Goal: Task Accomplishment & Management: Manage account settings

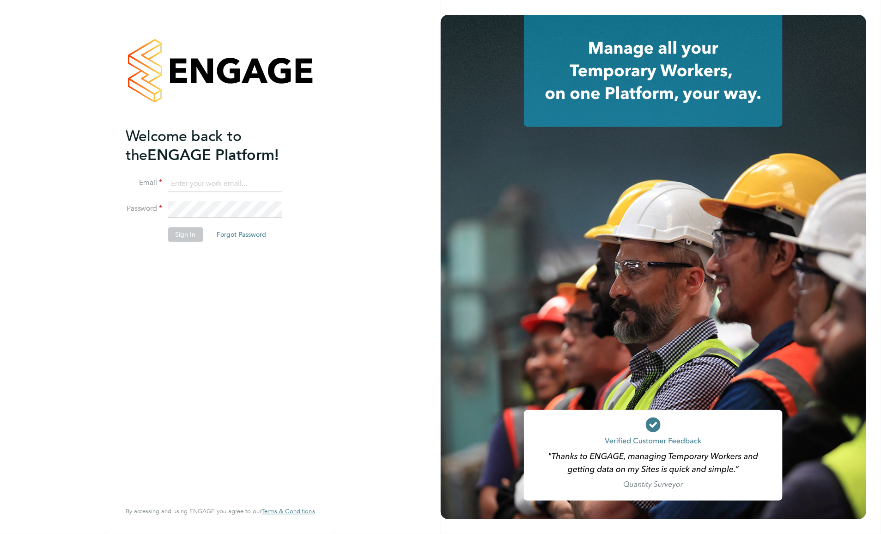
click at [183, 179] on input at bounding box center [225, 184] width 114 height 17
type input "[EMAIL_ADDRESS][PERSON_NAME][DOMAIN_NAME]"
click at [192, 233] on button "Sign In" at bounding box center [185, 234] width 35 height 15
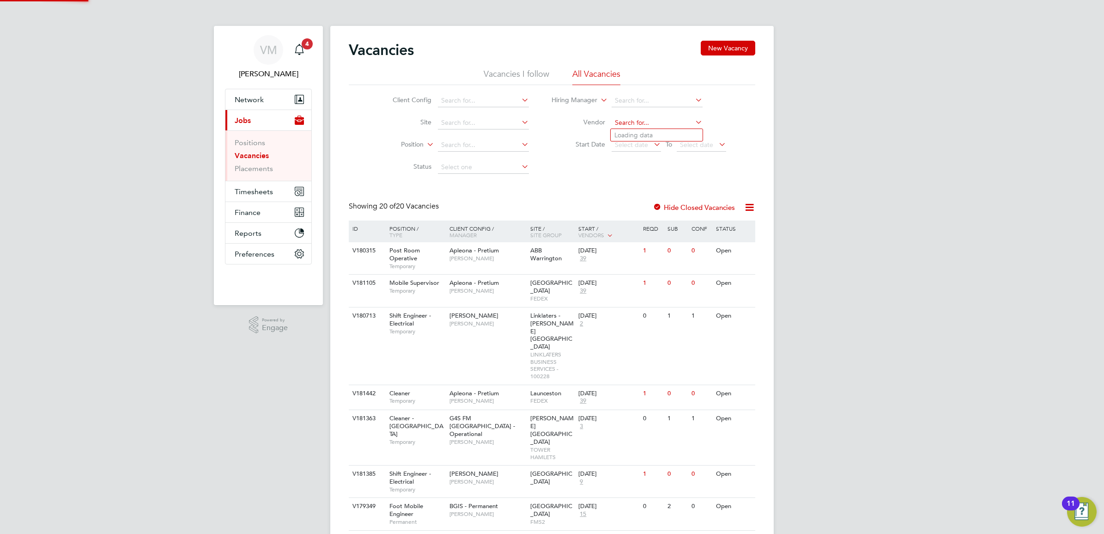
click at [636, 128] on input at bounding box center [657, 122] width 91 height 13
click at [544, 167] on div "Client Config Site Position Status Hiring Manager Vendor Start Date Select date…" at bounding box center [552, 131] width 407 height 93
click at [256, 192] on span "Timesheets" at bounding box center [254, 191] width 38 height 9
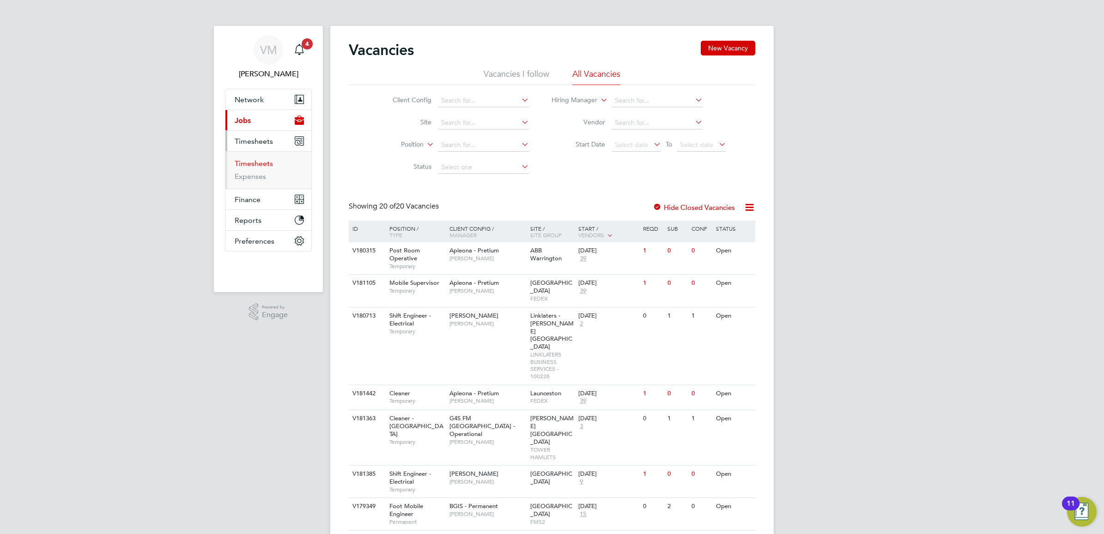
click at [253, 159] on link "Timesheets" at bounding box center [254, 163] width 38 height 9
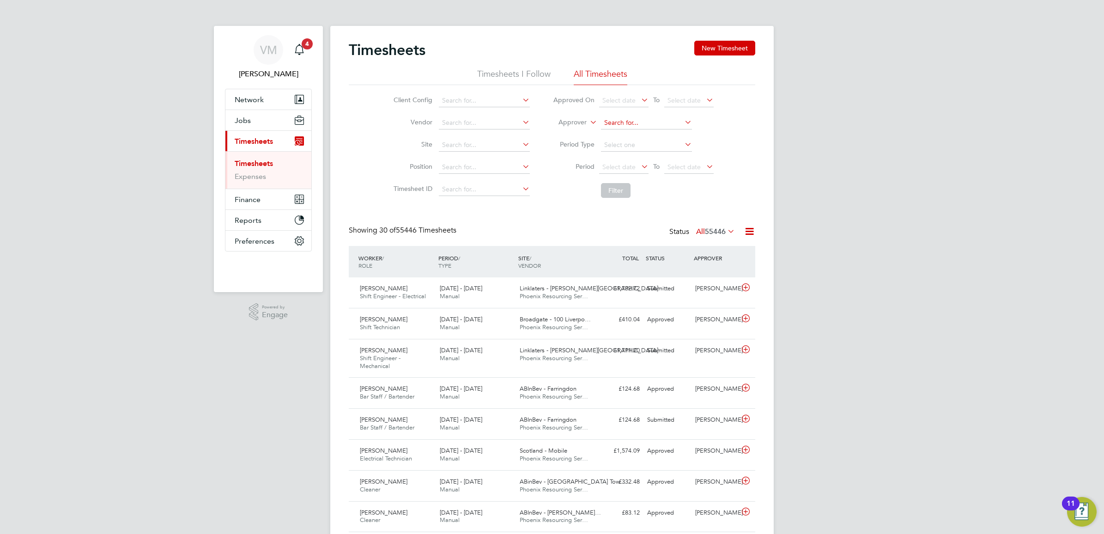
click at [617, 122] on input at bounding box center [646, 122] width 91 height 13
paste input "Angie Robison"
type input "Angie Robison"
click at [659, 139] on li "Angie Robison" at bounding box center [658, 135] width 116 height 12
click at [620, 195] on button "Filter" at bounding box center [616, 190] width 30 height 15
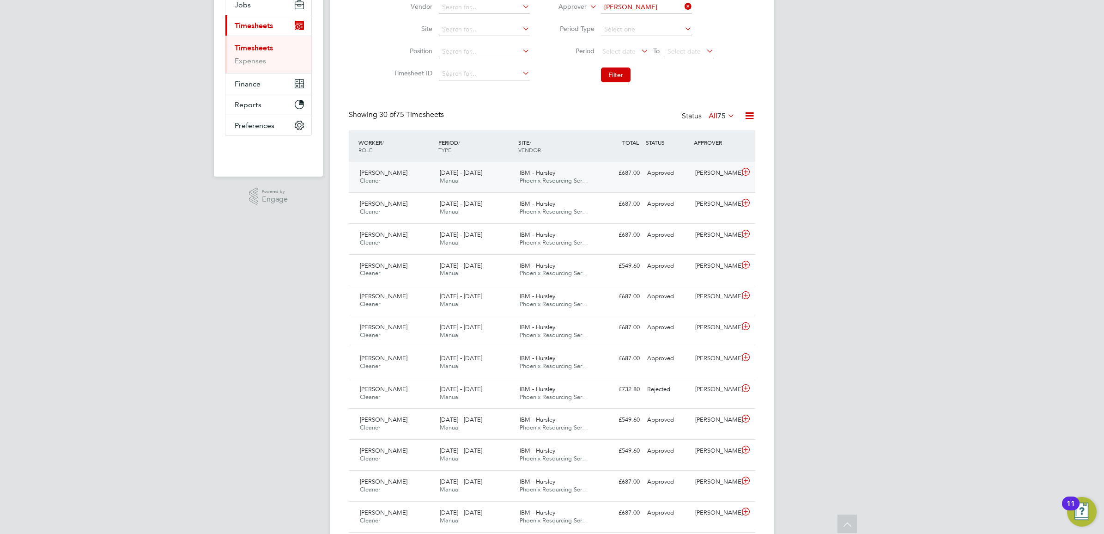
click at [384, 181] on div "Jan Hempl Cleaner 20 - 26 Sep 2025" at bounding box center [396, 176] width 80 height 23
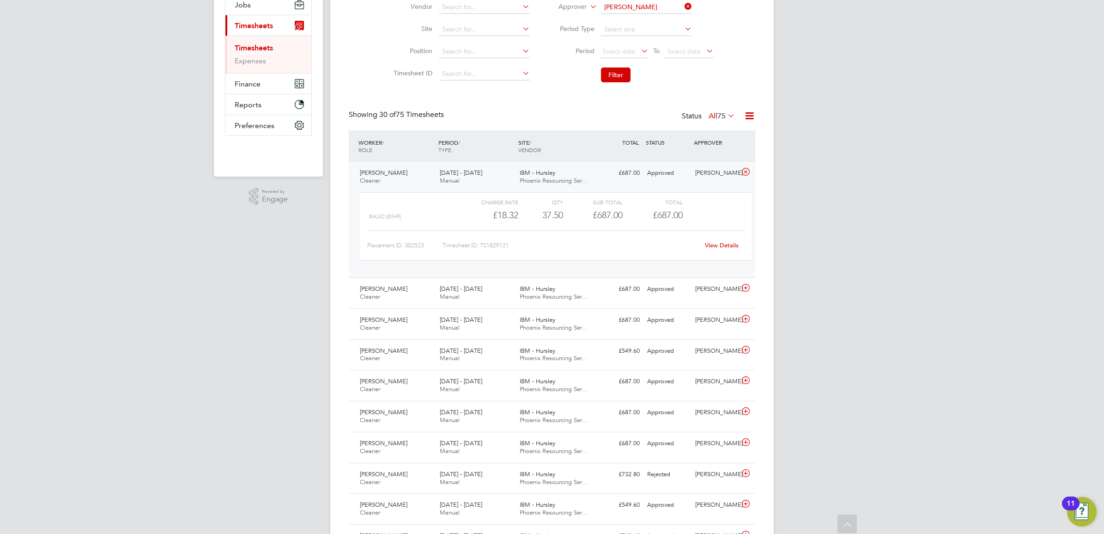
click at [722, 246] on link "View Details" at bounding box center [722, 245] width 34 height 8
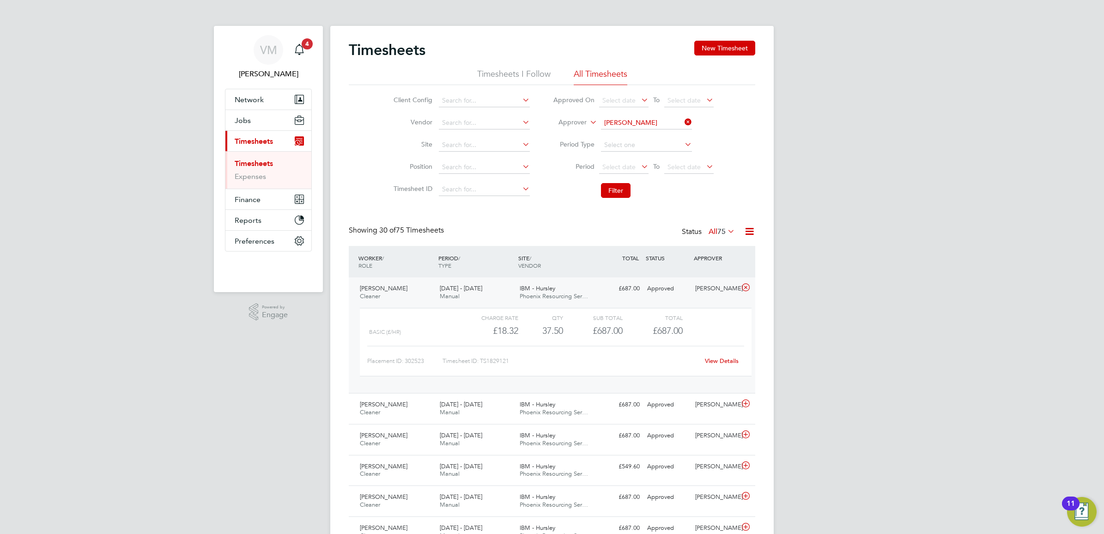
click at [683, 124] on icon at bounding box center [683, 122] width 0 height 13
click at [652, 122] on input at bounding box center [646, 122] width 91 height 13
paste input "Rositsa Radeva-Fowler"
type input "R"
paste input "Rositsa Radeva-Fowler"
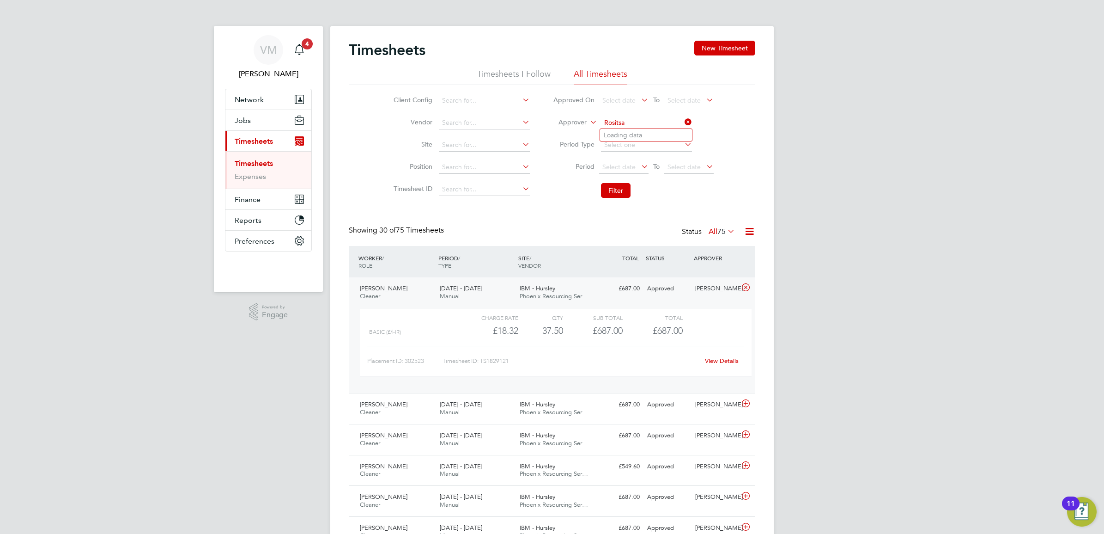
type input "Rositsa"
click at [617, 120] on input at bounding box center [646, 122] width 91 height 13
paste input "Rositsa Radeva-Fowler"
type input "Rositsa Fowler"
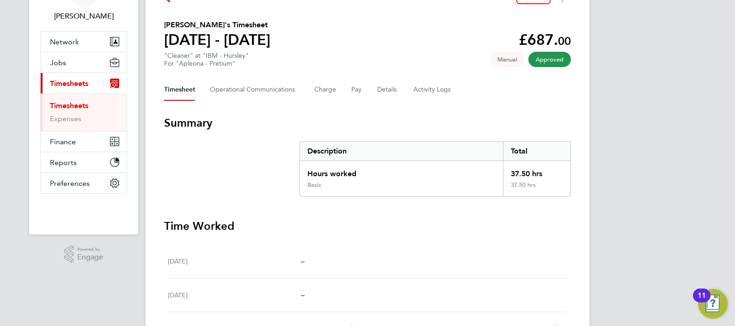
scroll to position [1, 0]
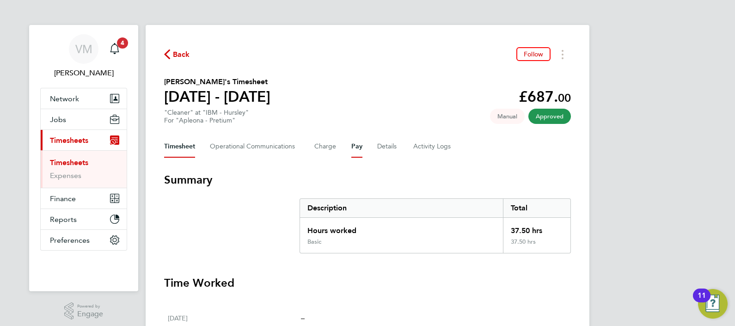
drag, startPoint x: 347, startPoint y: 157, endPoint x: 356, endPoint y: 138, distance: 20.9
click at [356, 138] on button "Pay" at bounding box center [356, 146] width 11 height 22
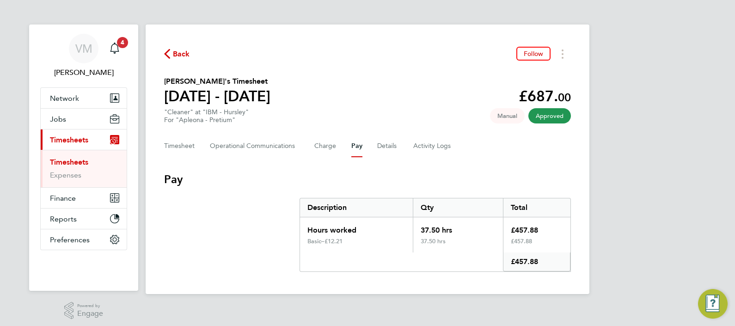
scroll to position [5, 0]
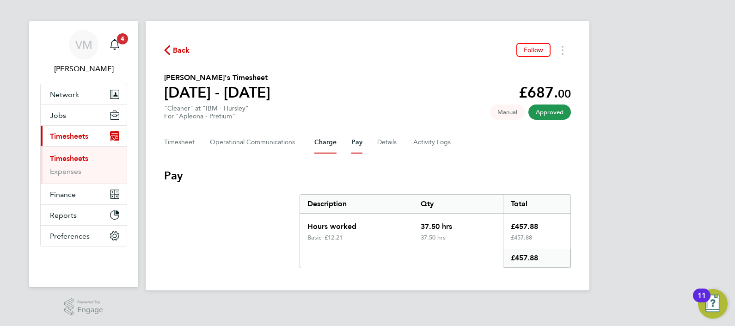
drag, startPoint x: 324, startPoint y: 143, endPoint x: 353, endPoint y: 144, distance: 29.6
click at [323, 143] on button "Charge" at bounding box center [325, 142] width 22 height 22
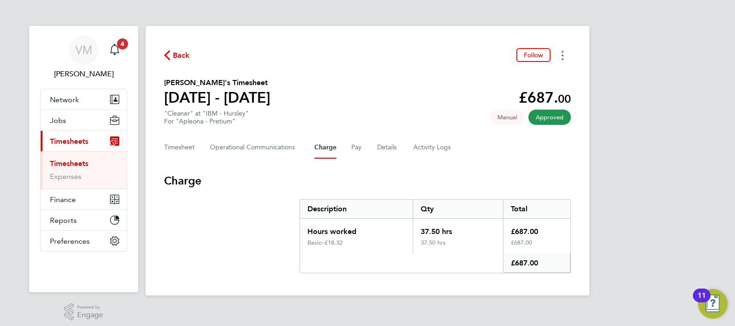
click at [557, 56] on button "Timesheets Menu" at bounding box center [562, 55] width 17 height 14
click at [523, 77] on link "Download timesheet" at bounding box center [515, 76] width 111 height 18
